Goal: Navigation & Orientation: Find specific page/section

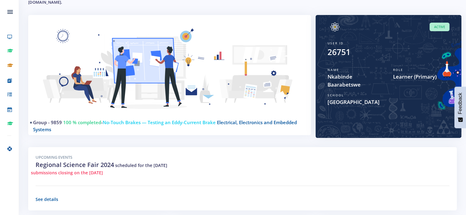
scroll to position [75, 0]
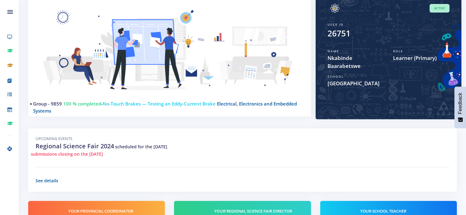
click at [69, 134] on div "Upcoming Events Regional Science Fair 2024 scheduled for the 08/08/2024 submiss…" at bounding box center [242, 160] width 428 height 63
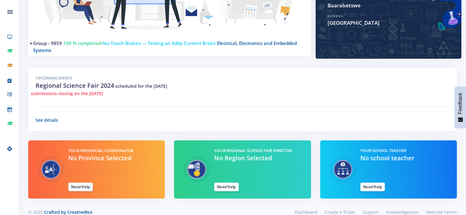
scroll to position [143, 0]
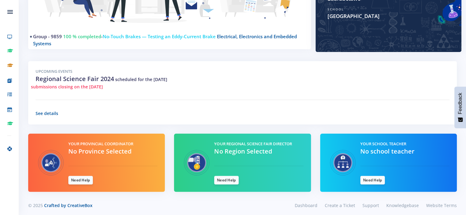
click at [115, 147] on div "Your Provincial Coordinator No Province Selected Need Help" at bounding box center [113, 163] width 98 height 44
click at [131, 150] on div "Your Provincial Coordinator No Province Selected Need Help" at bounding box center [113, 163] width 98 height 44
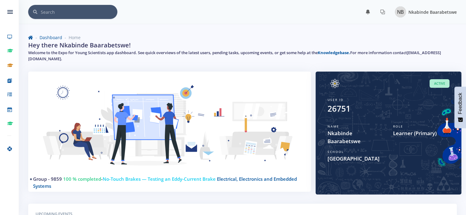
click at [422, 6] on link "Nkabinde Baarabetswe" at bounding box center [423, 11] width 67 height 13
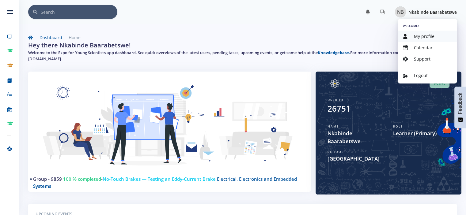
click at [419, 35] on span "My profile" at bounding box center [424, 36] width 21 height 6
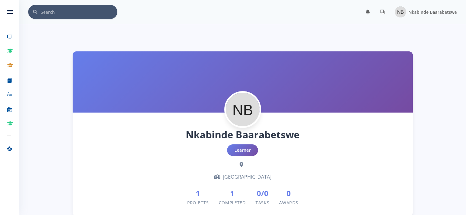
scroll to position [5, 5]
drag, startPoint x: 0, startPoint y: 0, endPoint x: 62, endPoint y: 134, distance: 147.1
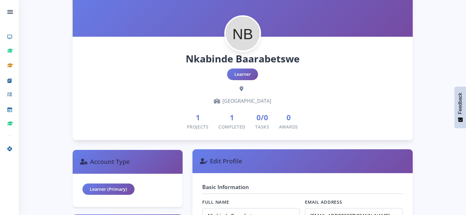
scroll to position [0, 0]
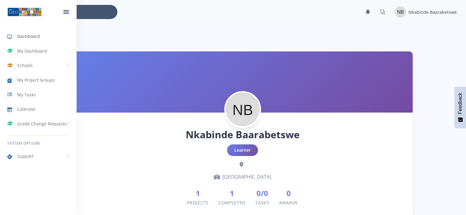
click at [34, 35] on span "Dashboard" at bounding box center [28, 36] width 23 height 6
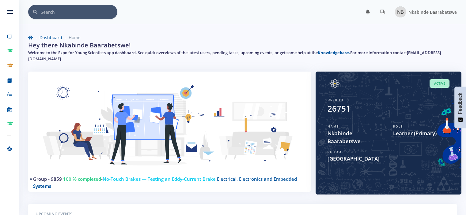
click at [440, 33] on div "Dashboard Home Hey there Nkabinde Baarabetswe! Welcome to the Expo for Young Sc…" at bounding box center [243, 49] width 438 height 45
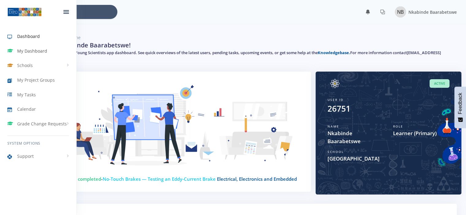
click at [33, 51] on span "My Dashboard" at bounding box center [32, 51] width 30 height 6
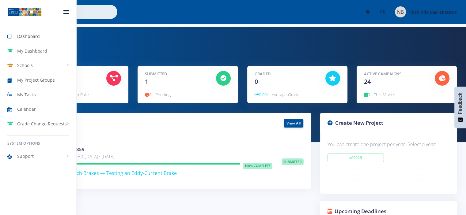
click at [29, 37] on span "Dashboard" at bounding box center [28, 36] width 23 height 6
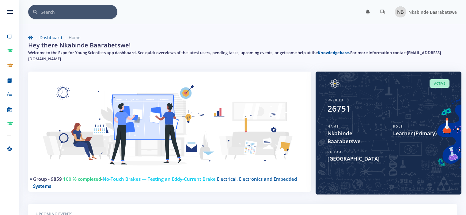
scroll to position [5, 5]
click at [450, 54] on h5 "Welcome to the Expo for Young Scientists app dashboard. See quick overviews of …" at bounding box center [242, 56] width 428 height 12
